Goal: Task Accomplishment & Management: Manage account settings

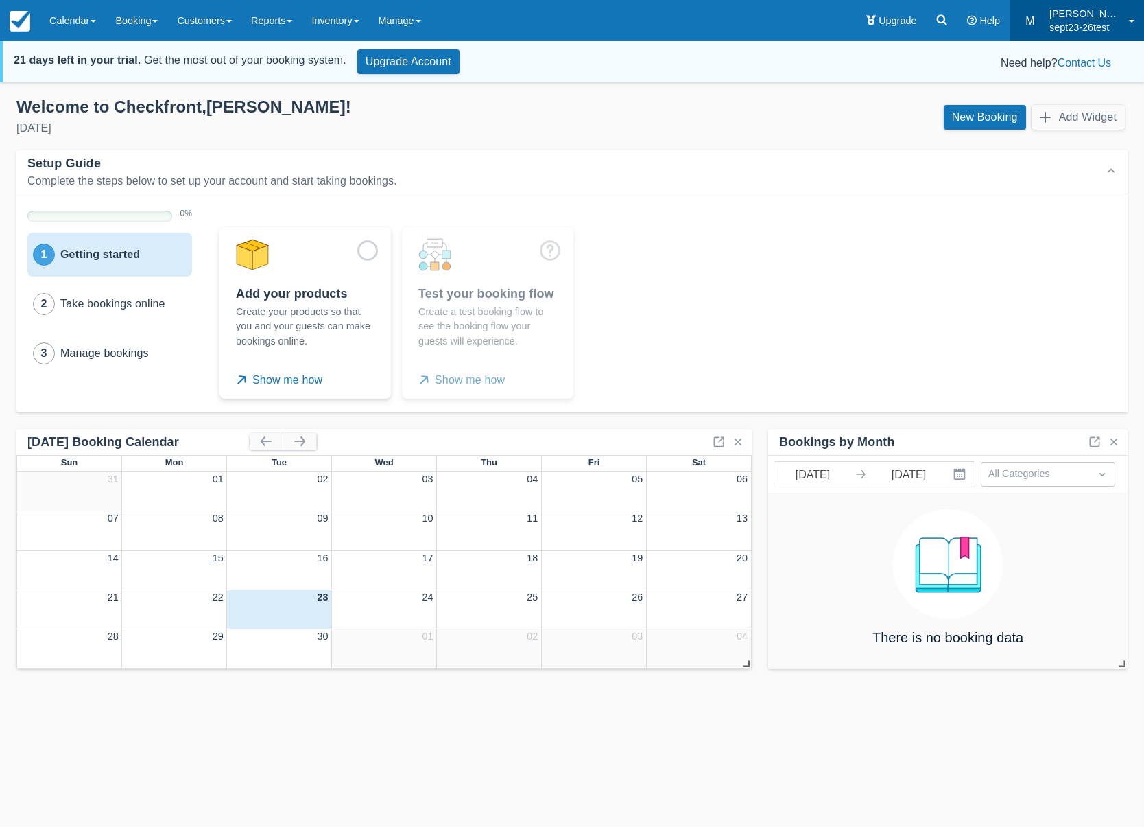
click at [1094, 26] on p "sept23-26test" at bounding box center [1084, 28] width 71 height 14
click at [1058, 176] on link "Log Out" at bounding box center [1090, 174] width 108 height 29
click at [1134, 17] on link "M [PERSON_NAME] sept23-26test" at bounding box center [1077, 20] width 134 height 41
click at [1088, 171] on link "Log Out" at bounding box center [1090, 174] width 108 height 29
